Goal: Task Accomplishment & Management: Complete application form

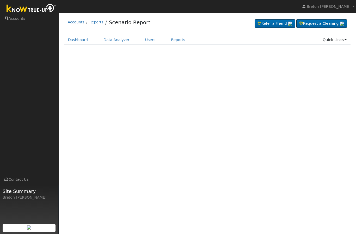
scroll to position [71, 102]
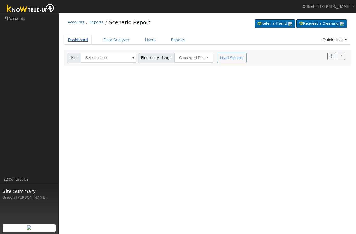
click at [81, 39] on link "Dashboard" at bounding box center [78, 40] width 28 height 10
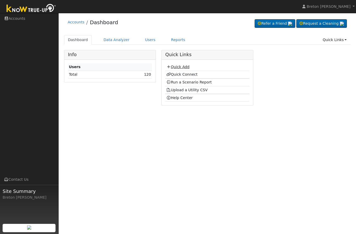
click at [180, 66] on link "Quick Add" at bounding box center [177, 67] width 23 height 4
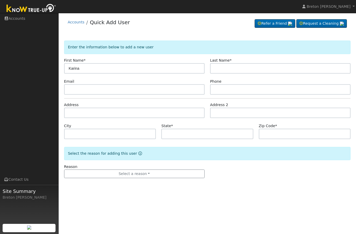
type input "Karina"
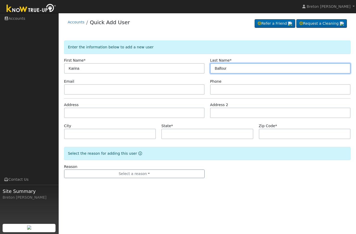
type input "Balfour"
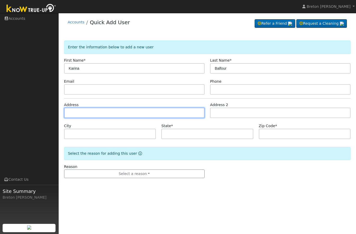
click at [91, 111] on input "text" at bounding box center [134, 113] width 140 height 10
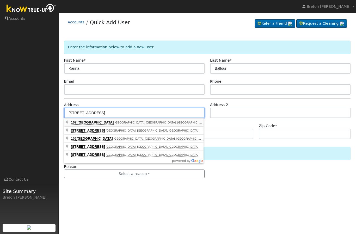
type input "[STREET_ADDRESS]"
type input "Clovis"
type input "CA"
type input "93619"
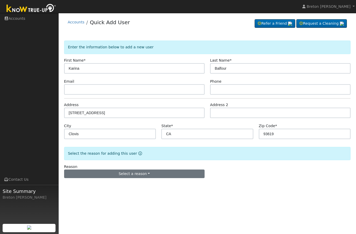
click at [136, 174] on button "Select a reason" at bounding box center [134, 174] width 140 height 9
click at [94, 147] on link "New lead" at bounding box center [93, 148] width 58 height 7
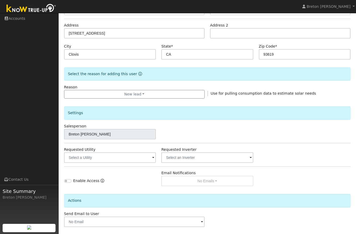
scroll to position [81, 0]
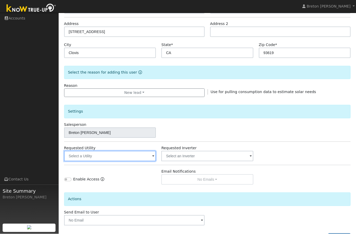
click at [130, 153] on input "text" at bounding box center [110, 156] width 92 height 10
click at [131, 154] on input "text" at bounding box center [110, 156] width 92 height 10
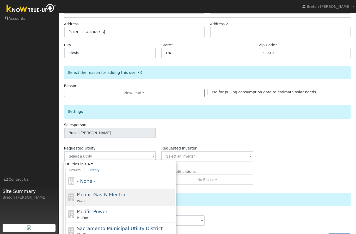
click at [109, 197] on span "Pacific Gas & Electric" at bounding box center [101, 194] width 49 height 5
type input "Pacific Gas & Electric"
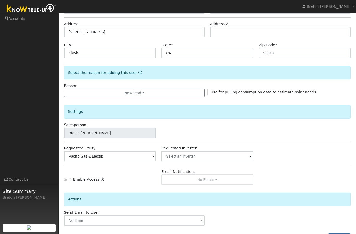
scroll to position [102, 0]
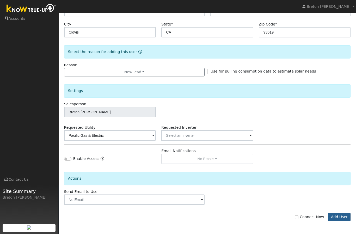
click at [342, 217] on button "Add User" at bounding box center [339, 217] width 23 height 9
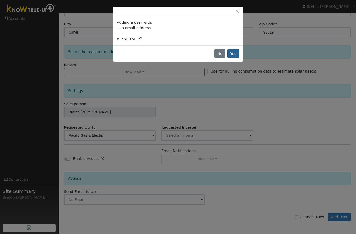
click at [236, 55] on button "Yes" at bounding box center [233, 53] width 12 height 9
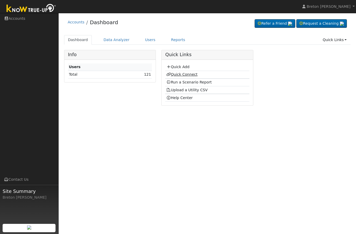
click at [187, 73] on link "Quick Connect" at bounding box center [181, 74] width 31 height 4
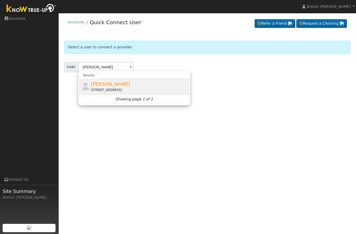
click at [110, 85] on span "Karina Balfour" at bounding box center [110, 83] width 39 height 5
type input "Karina Balfour"
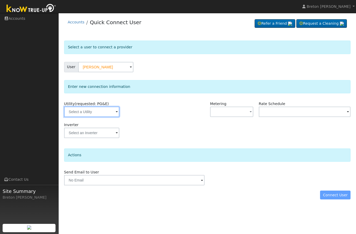
click at [91, 113] on input "text" at bounding box center [91, 112] width 55 height 10
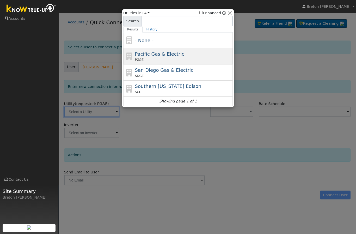
click at [158, 57] on div "Pacific Gas & Electric PG&E" at bounding box center [183, 56] width 97 height 12
type input "PG&E"
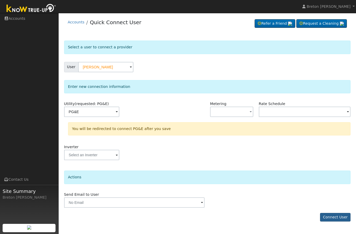
click at [330, 220] on button "Connect User" at bounding box center [335, 217] width 31 height 9
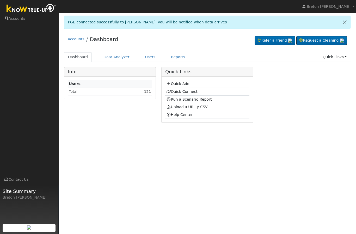
click at [196, 98] on link "Run a Scenario Report" at bounding box center [189, 99] width 46 height 4
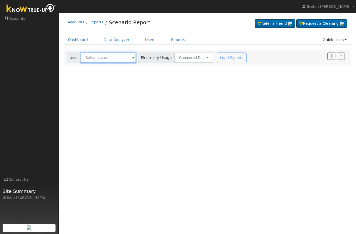
click at [100, 57] on input "text" at bounding box center [108, 58] width 55 height 10
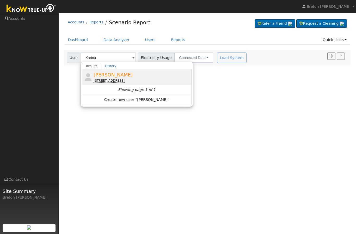
click at [113, 77] on span "[PERSON_NAME]" at bounding box center [112, 74] width 39 height 5
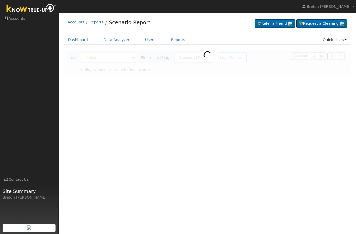
type input "[PERSON_NAME]"
type input "Pacific Gas & Electric"
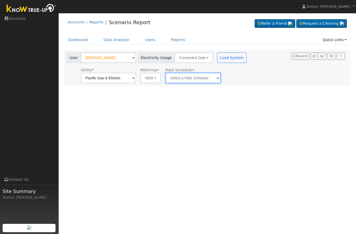
click at [136, 77] on input "text" at bounding box center [108, 78] width 55 height 10
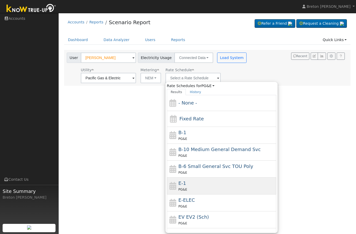
click at [187, 189] on div "PG&E" at bounding box center [226, 189] width 97 height 5
type input "E-1"
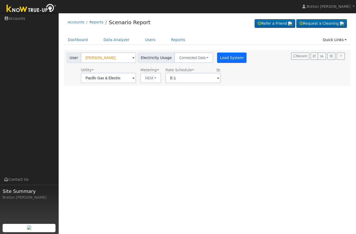
click at [217, 59] on button "Load System" at bounding box center [232, 58] width 30 height 10
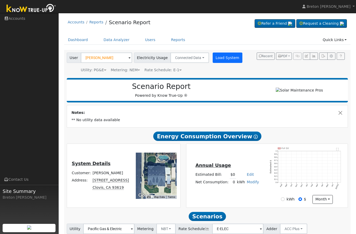
click at [224, 59] on button "Load System" at bounding box center [227, 58] width 30 height 10
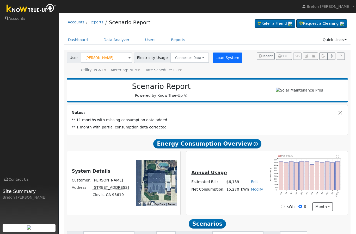
click at [224, 58] on button "Load System" at bounding box center [227, 58] width 30 height 10
click at [220, 57] on button "Load System" at bounding box center [227, 58] width 30 height 10
